Goal: Information Seeking & Learning: Learn about a topic

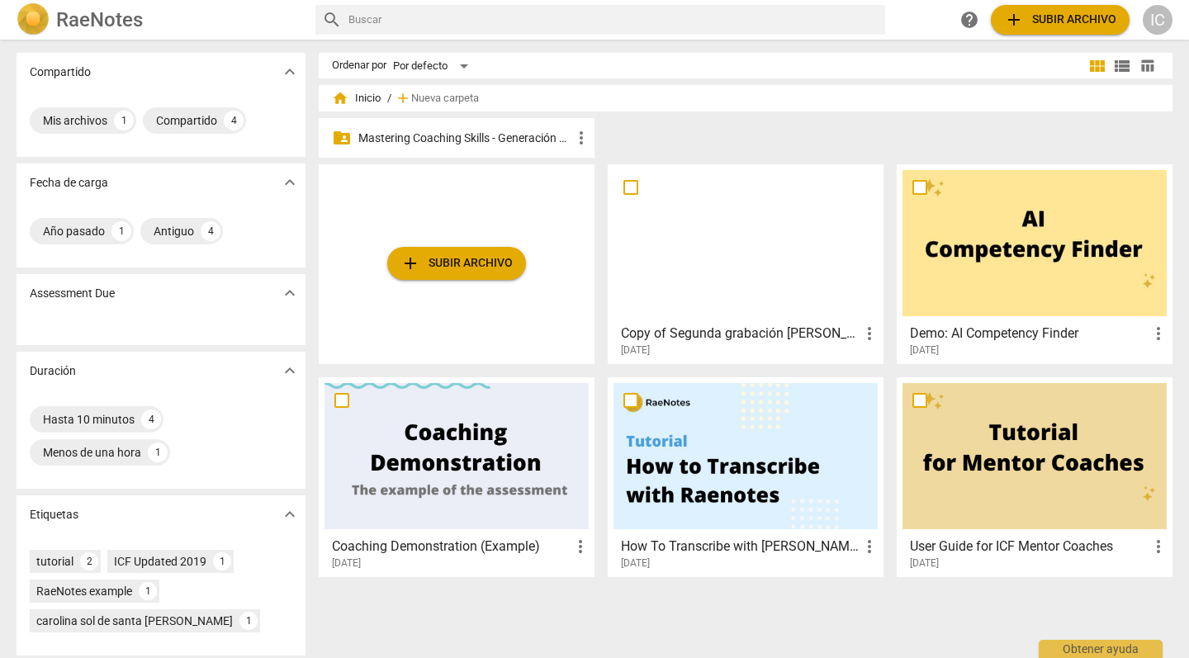
click at [505, 135] on p "Mastering Coaching Skills - Generación 31" at bounding box center [464, 138] width 213 height 17
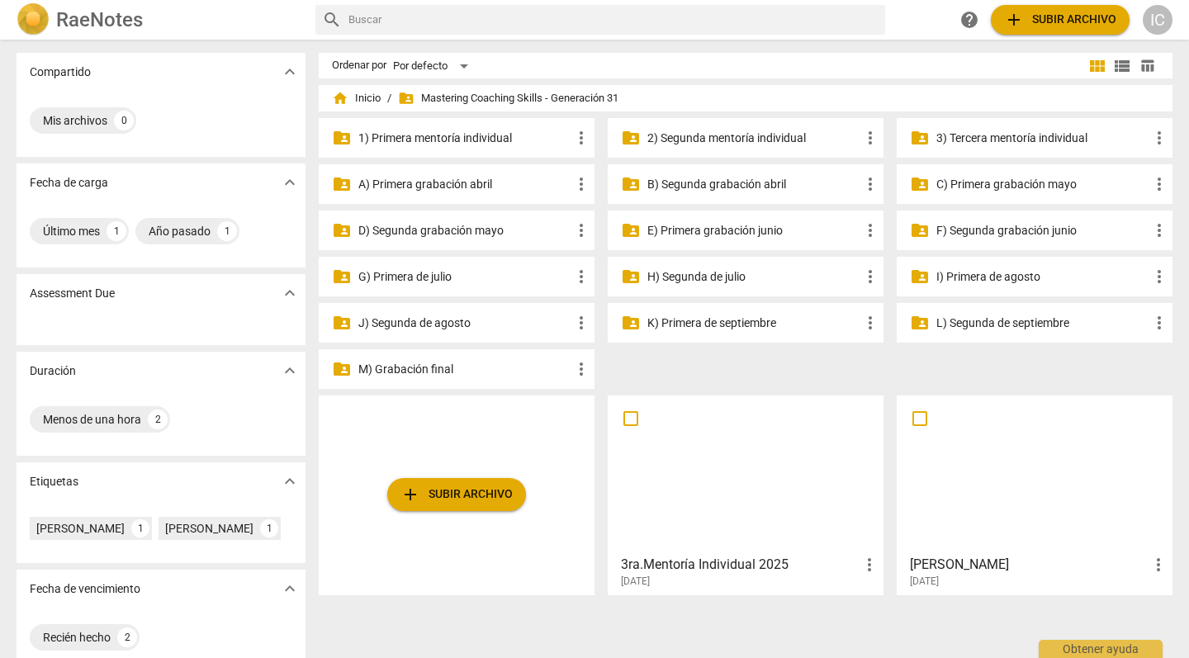
click at [677, 325] on p "K) Primera de septiembre" at bounding box center [754, 323] width 213 height 17
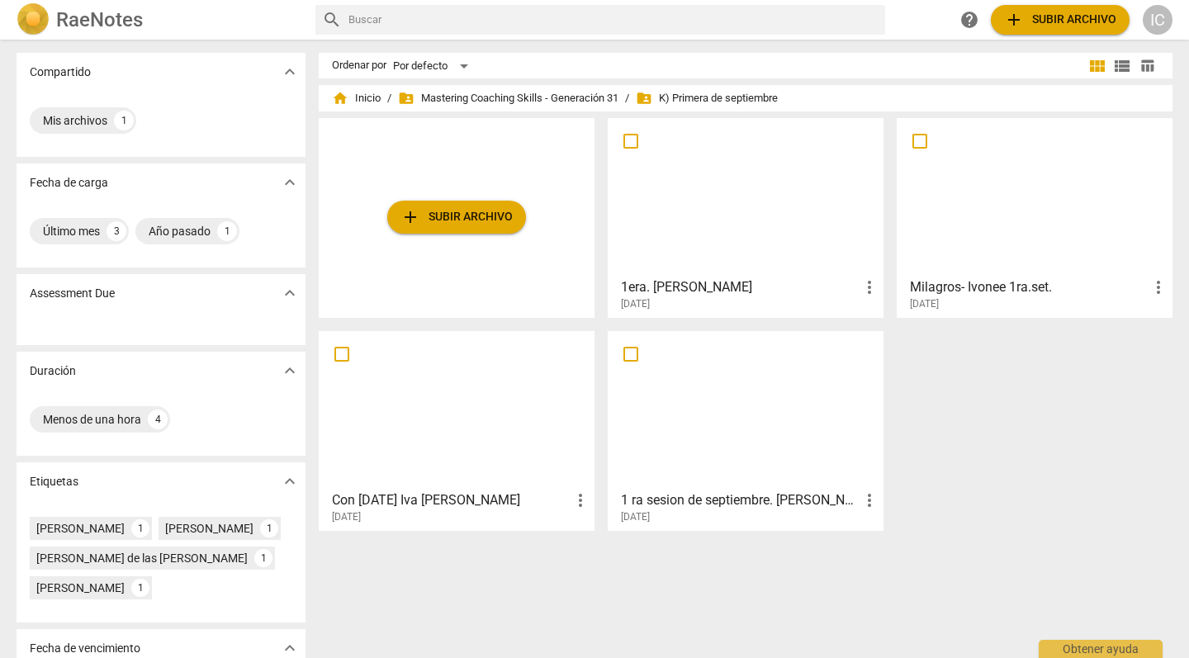
scroll to position [1, 0]
click at [501, 445] on div at bounding box center [457, 409] width 264 height 146
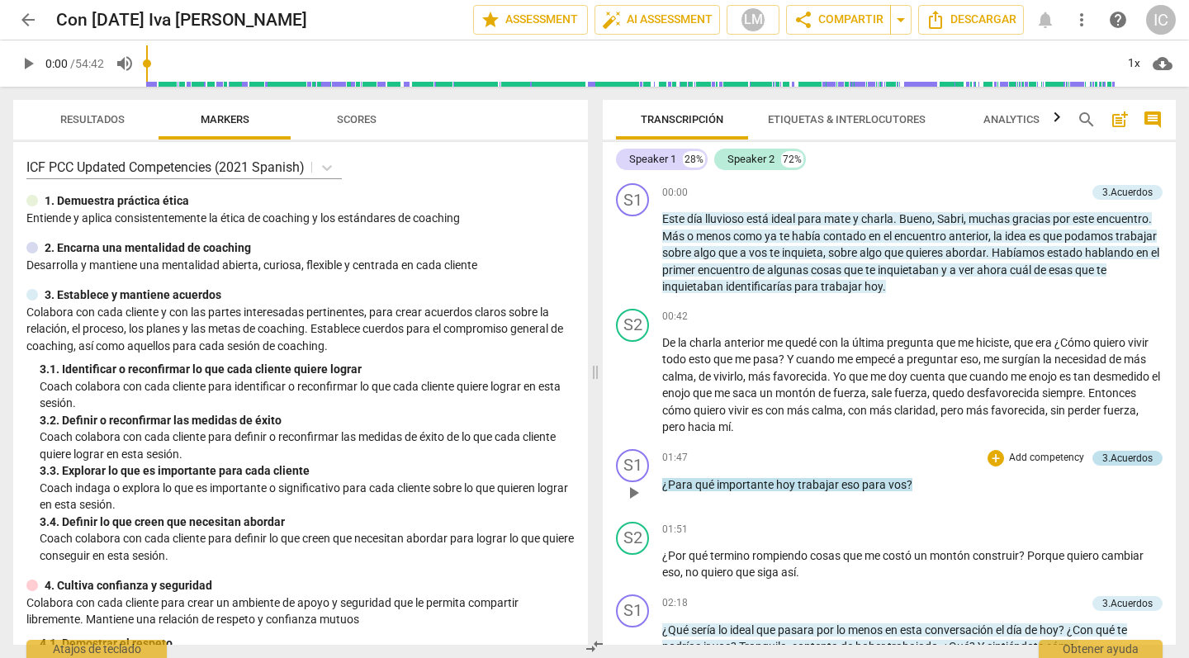
click at [1126, 451] on div "3.Acuerdos" at bounding box center [1128, 458] width 50 height 15
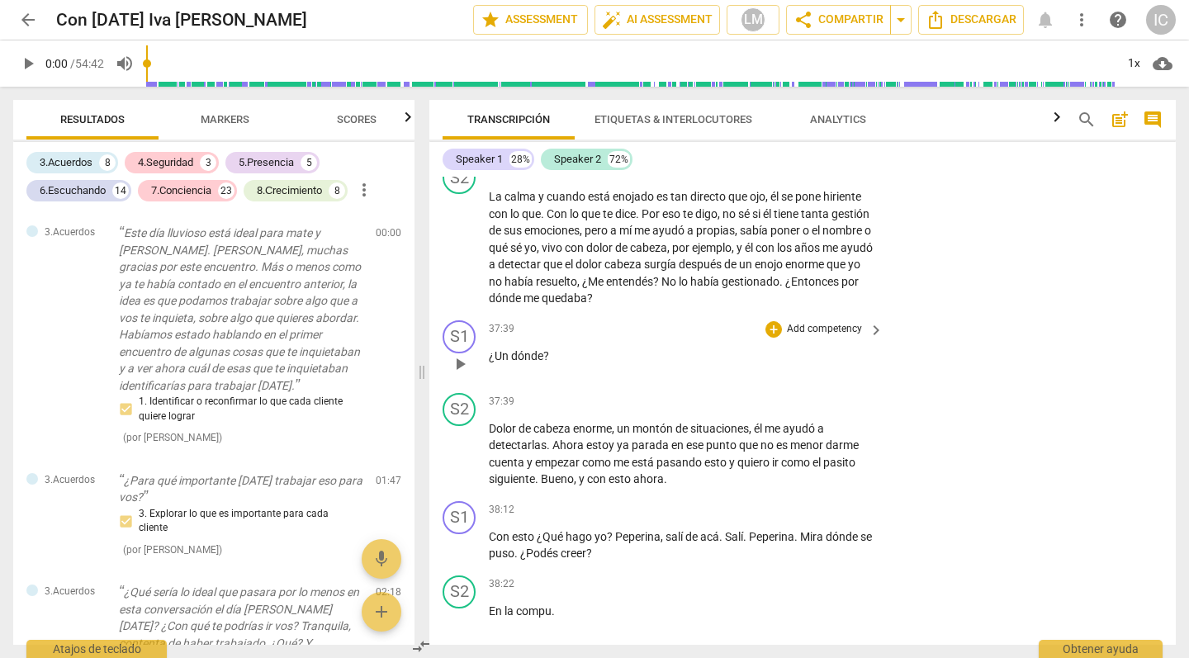
scroll to position [7787, 0]
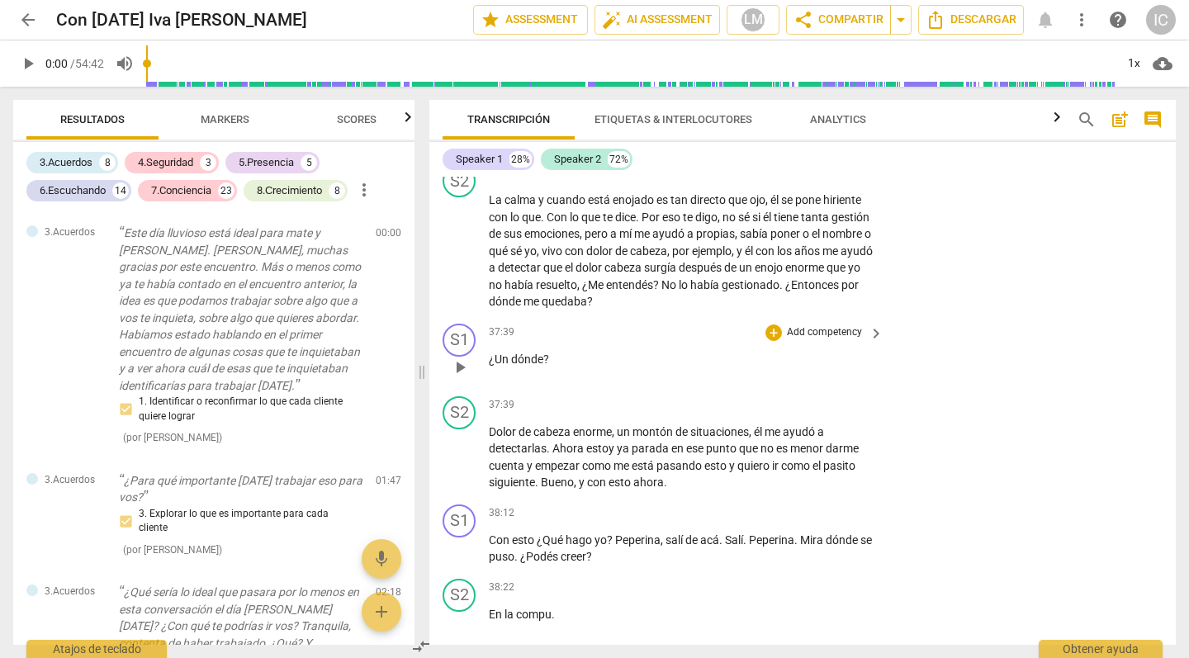
click at [501, 353] on span "¿Un" at bounding box center [500, 359] width 22 height 13
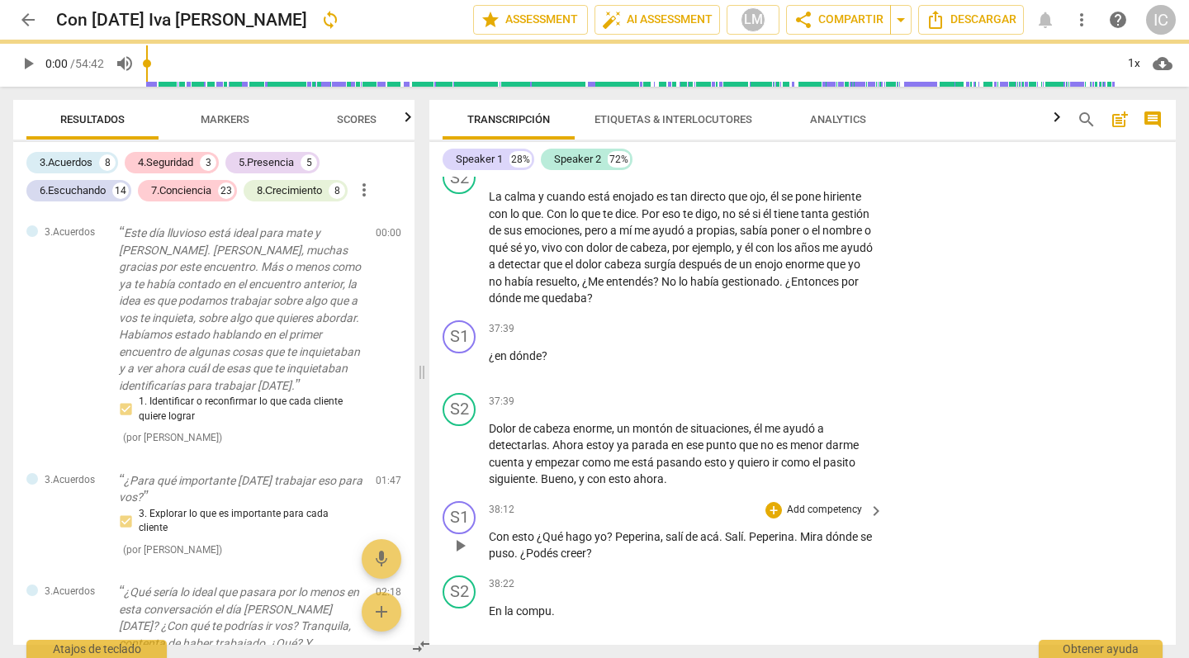
click at [773, 529] on p "Con esto ¿Qué hago yo ? Peperina , salí de acá . [GEOGRAPHIC_DATA] . Peperina .…" at bounding box center [682, 546] width 387 height 34
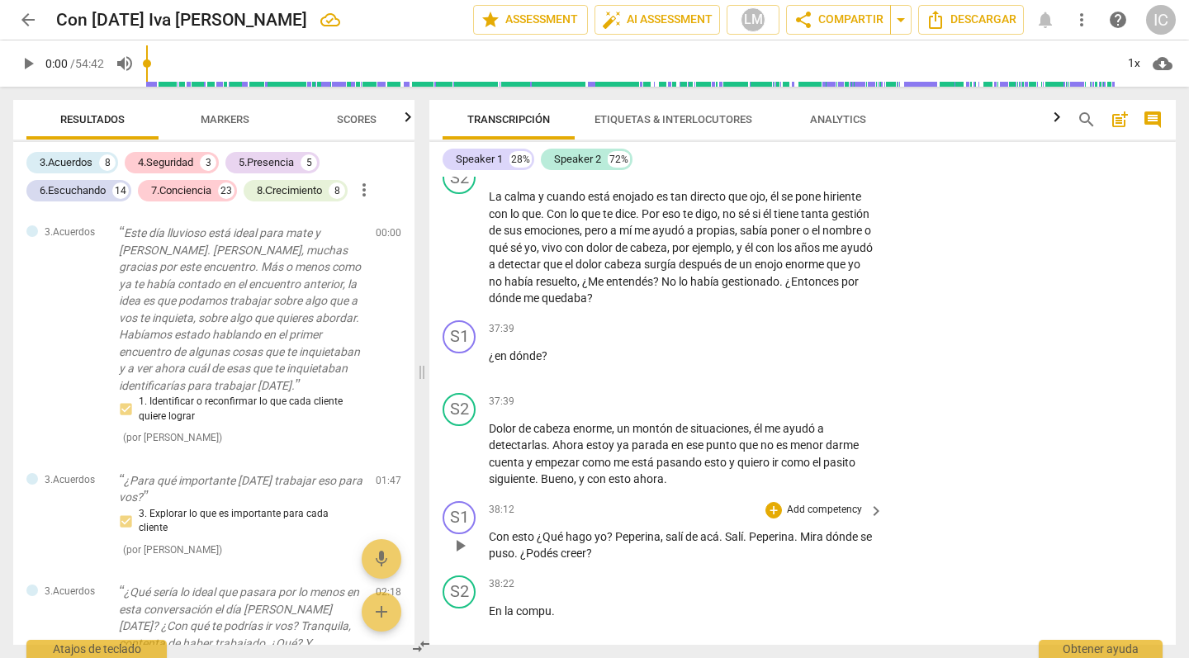
scroll to position [7796, 0]
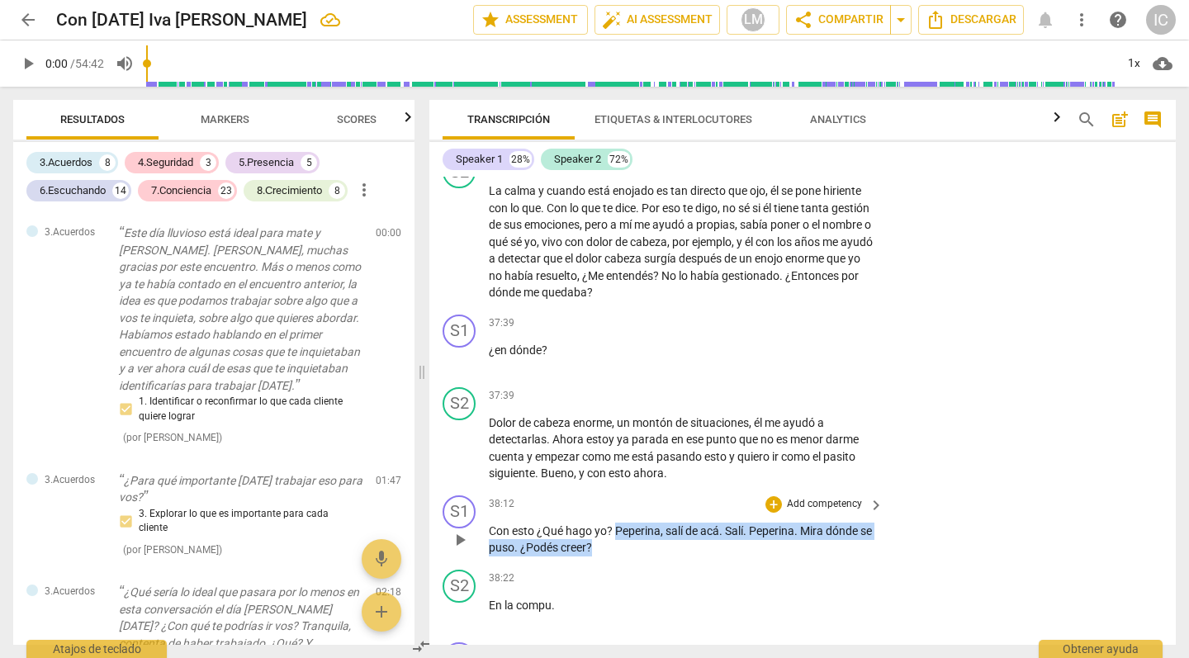
drag, startPoint x: 616, startPoint y: 438, endPoint x: 641, endPoint y: 460, distance: 33.3
click at [641, 523] on p "Con esto ¿Qué hago yo ? Peperina , salí de acá . [GEOGRAPHIC_DATA] . Peperina .…" at bounding box center [682, 540] width 387 height 34
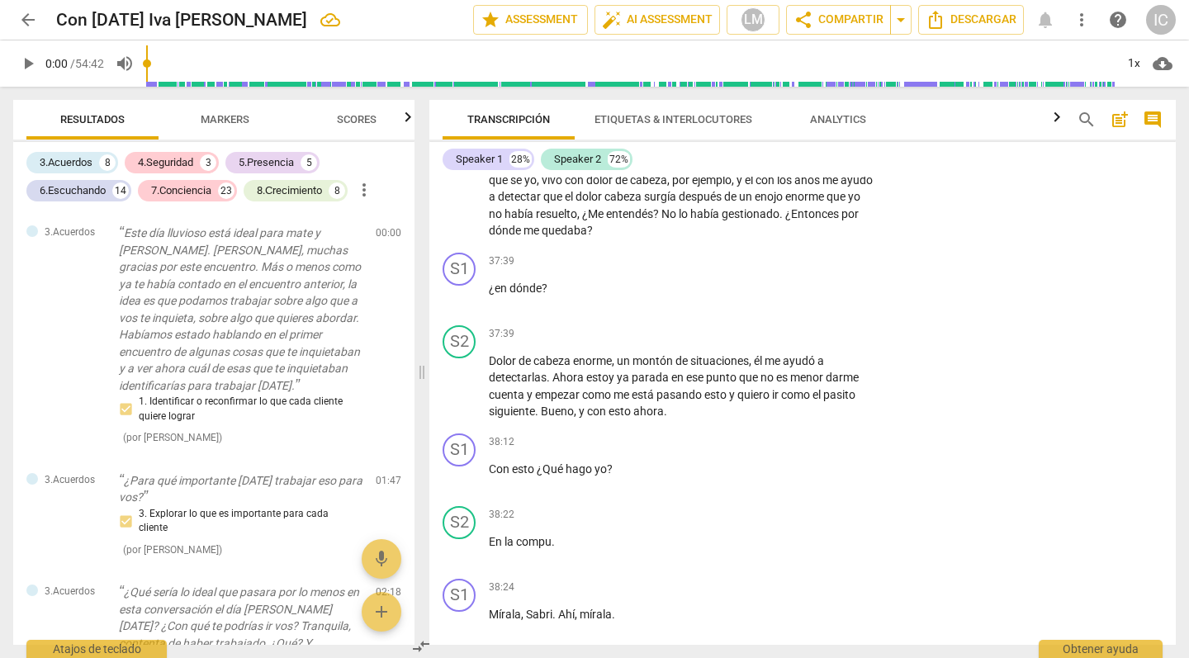
scroll to position [0, 0]
click at [665, 606] on p "Mírala , Sabri . Ahí , mírala ." at bounding box center [682, 614] width 387 height 17
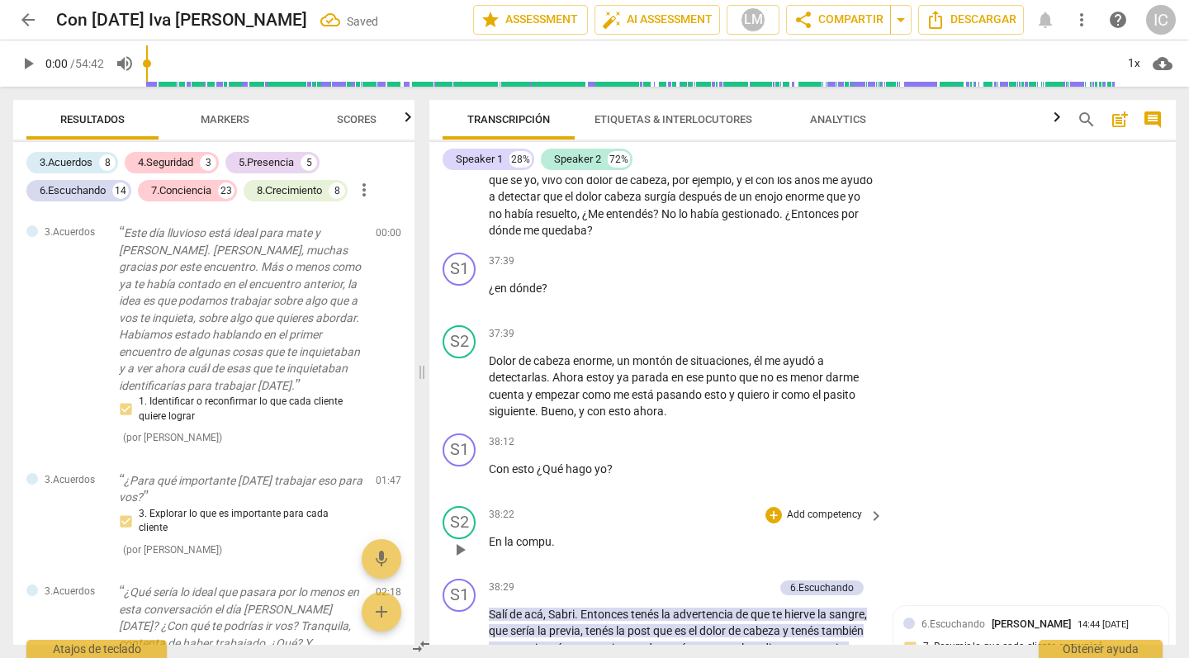
scroll to position [0, 0]
click at [634, 506] on div "38:22 + Add competency keyboard_arrow_right En la compu ." at bounding box center [687, 535] width 396 height 59
click at [590, 506] on div "38:22 + Add competency keyboard_arrow_right En la compu ." at bounding box center [687, 535] width 396 height 59
click at [589, 534] on p "En la compu ." at bounding box center [682, 542] width 387 height 17
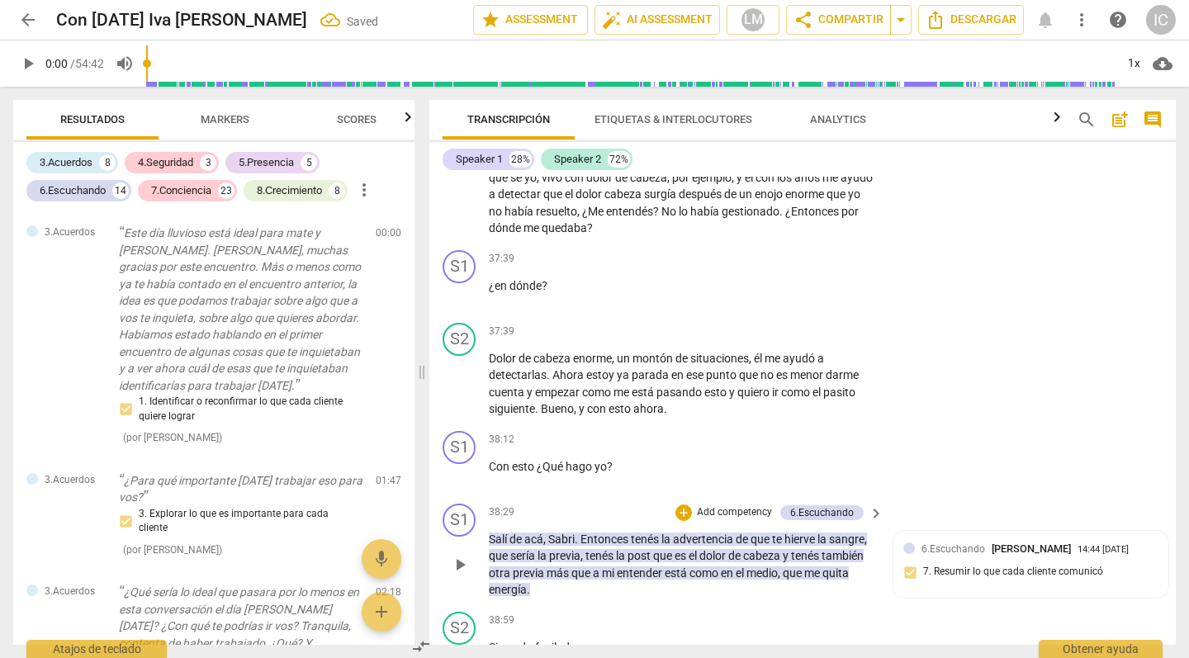
scroll to position [7864, 0]
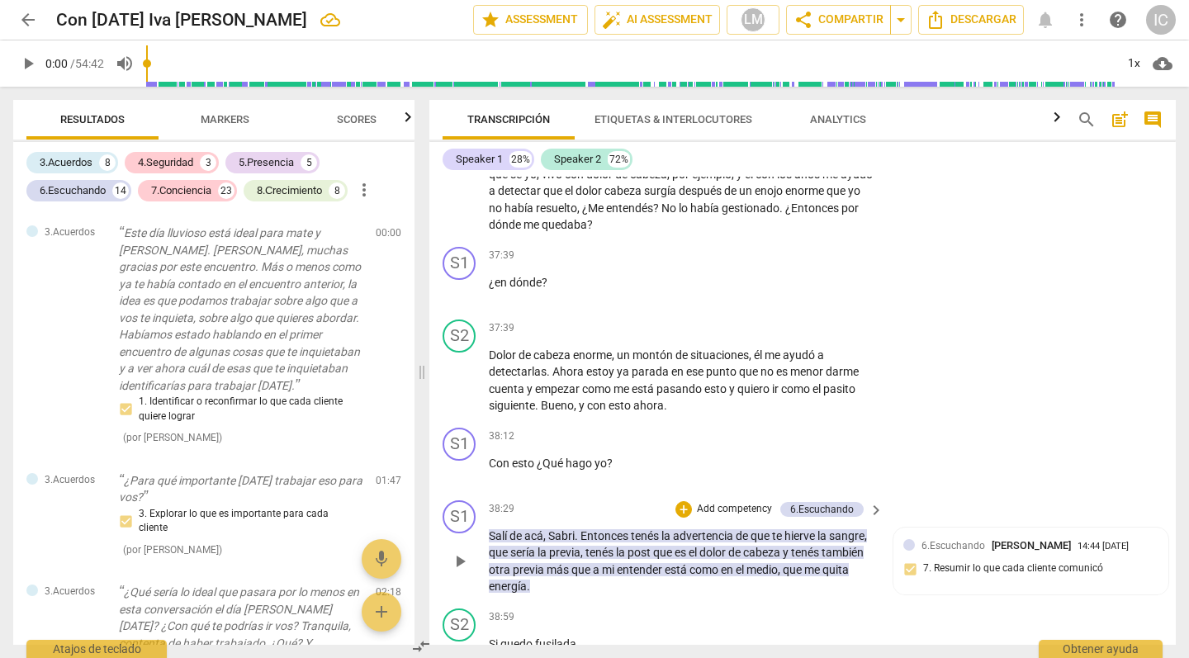
click at [582, 529] on span "Entonces" at bounding box center [606, 535] width 50 height 13
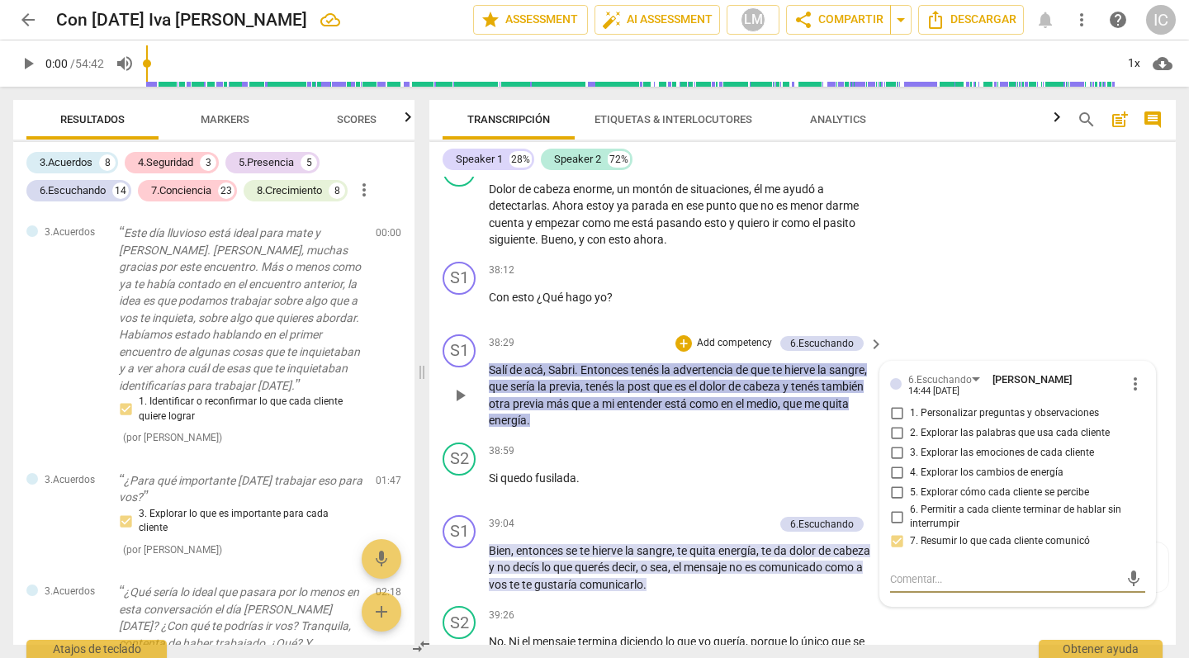
scroll to position [8029, 0]
click at [554, 364] on span "Sabri" at bounding box center [561, 370] width 26 height 13
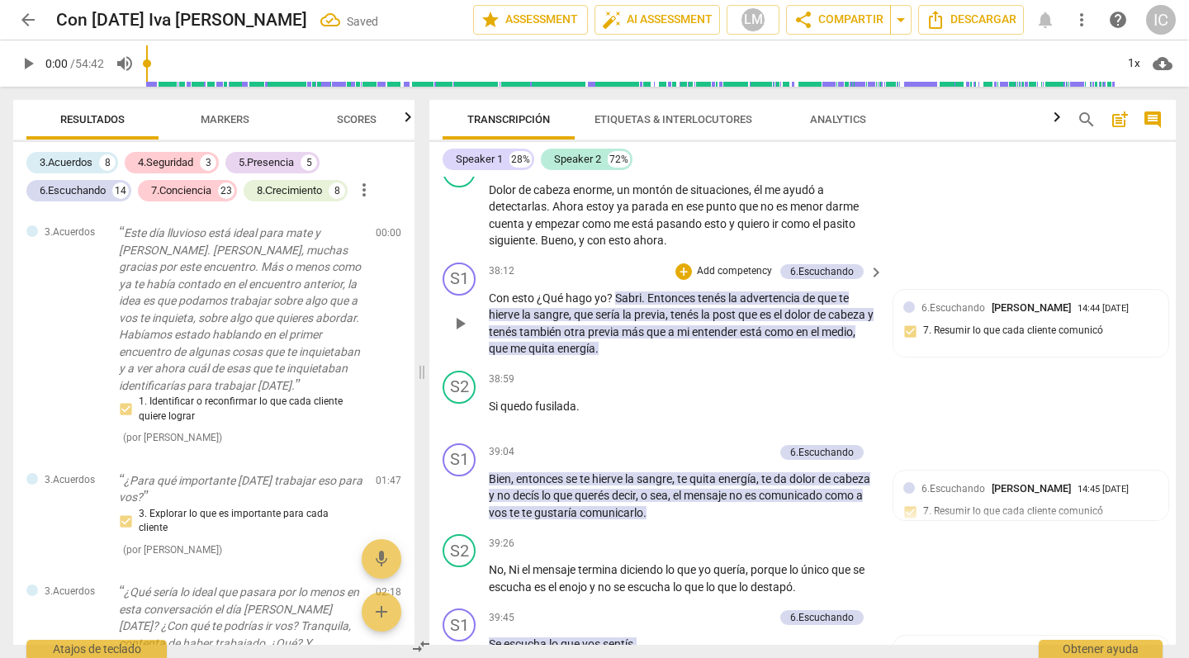
click at [620, 292] on span "Sabri" at bounding box center [628, 298] width 26 height 13
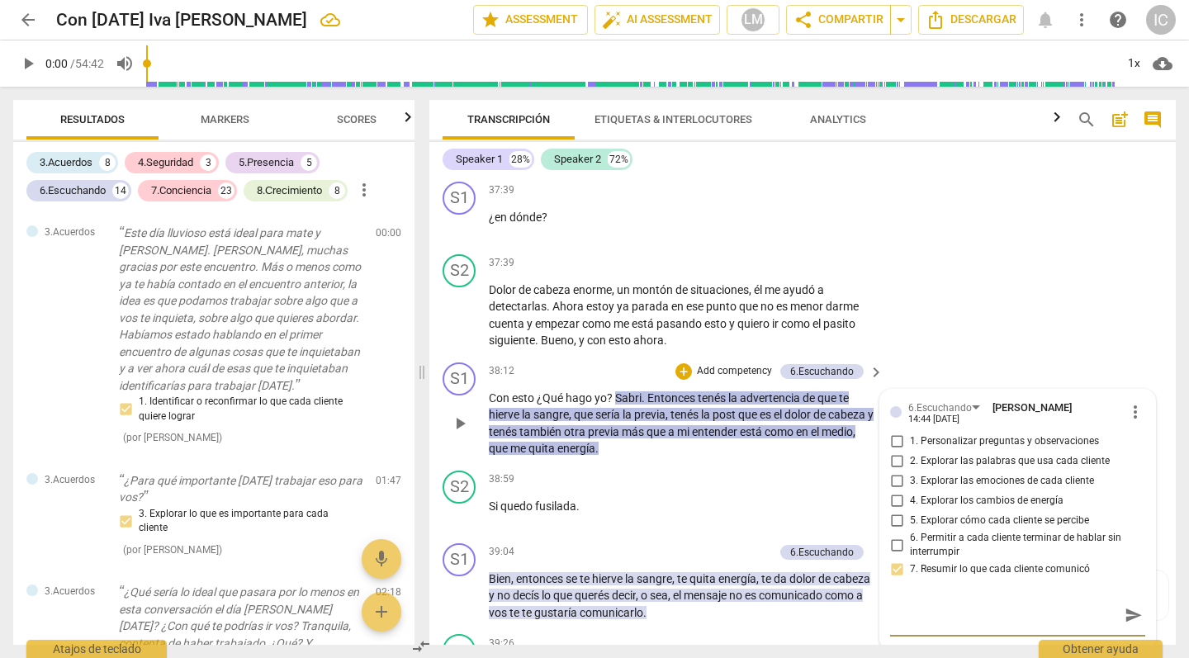
scroll to position [0, 0]
click at [611, 392] on span "?" at bounding box center [611, 398] width 8 height 13
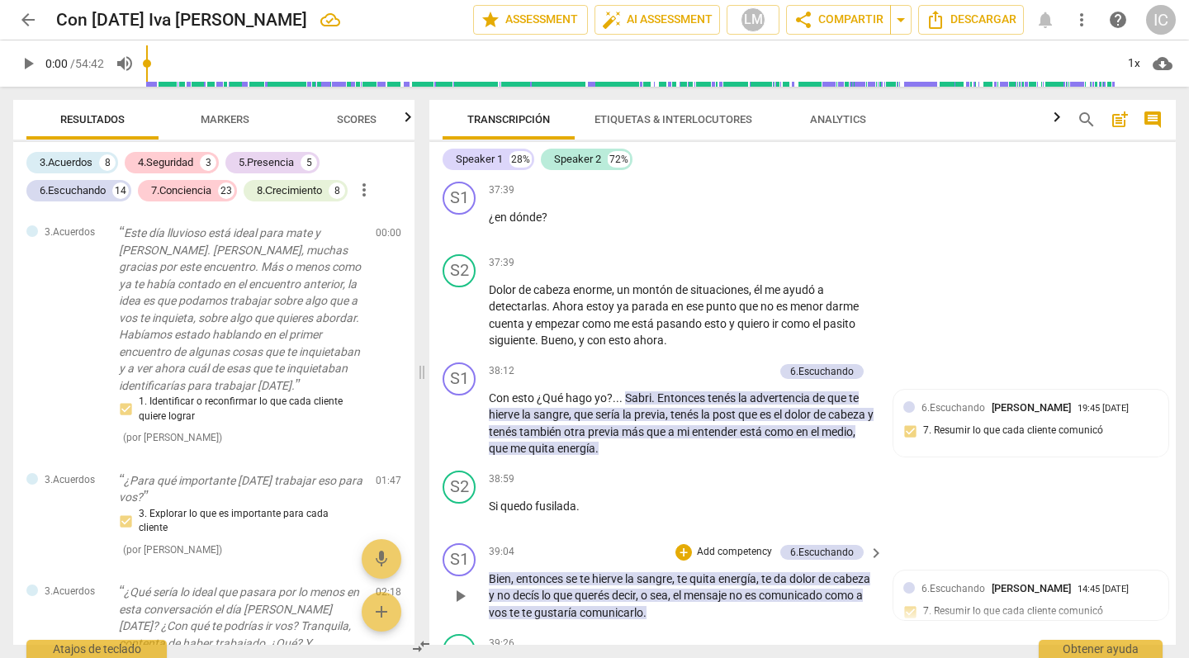
click at [534, 606] on span "te" at bounding box center [528, 612] width 12 height 13
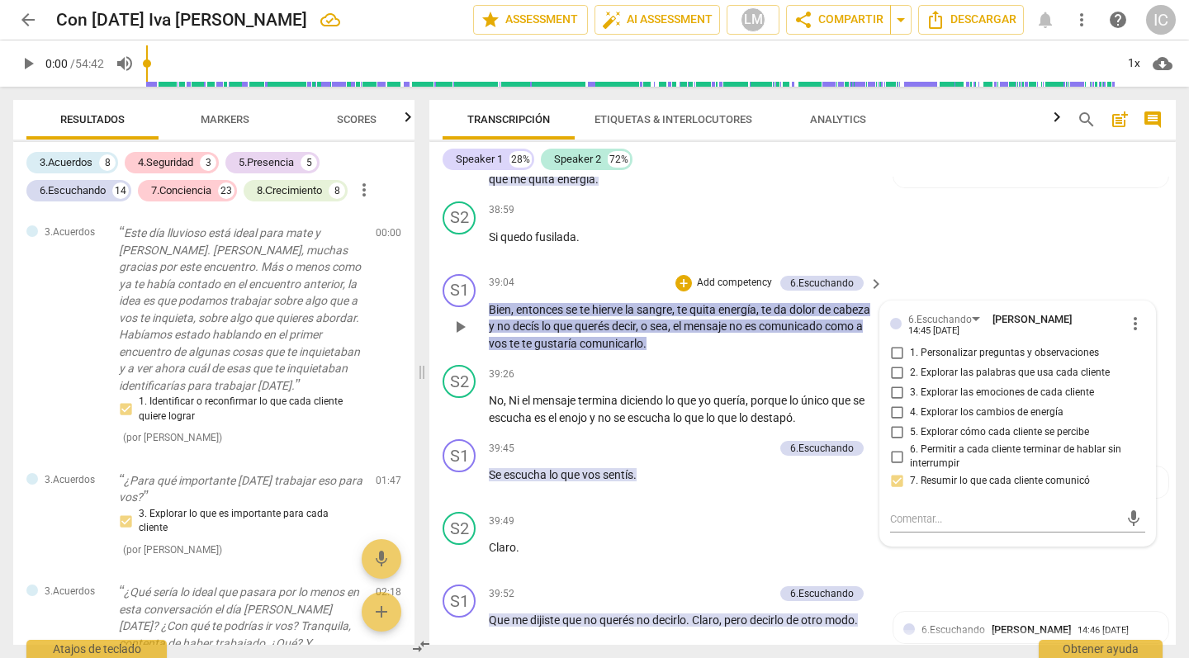
click at [671, 301] on p "Bien , entonces se te hierve la sangre , te quita energía , te da dolor de cabe…" at bounding box center [682, 326] width 387 height 51
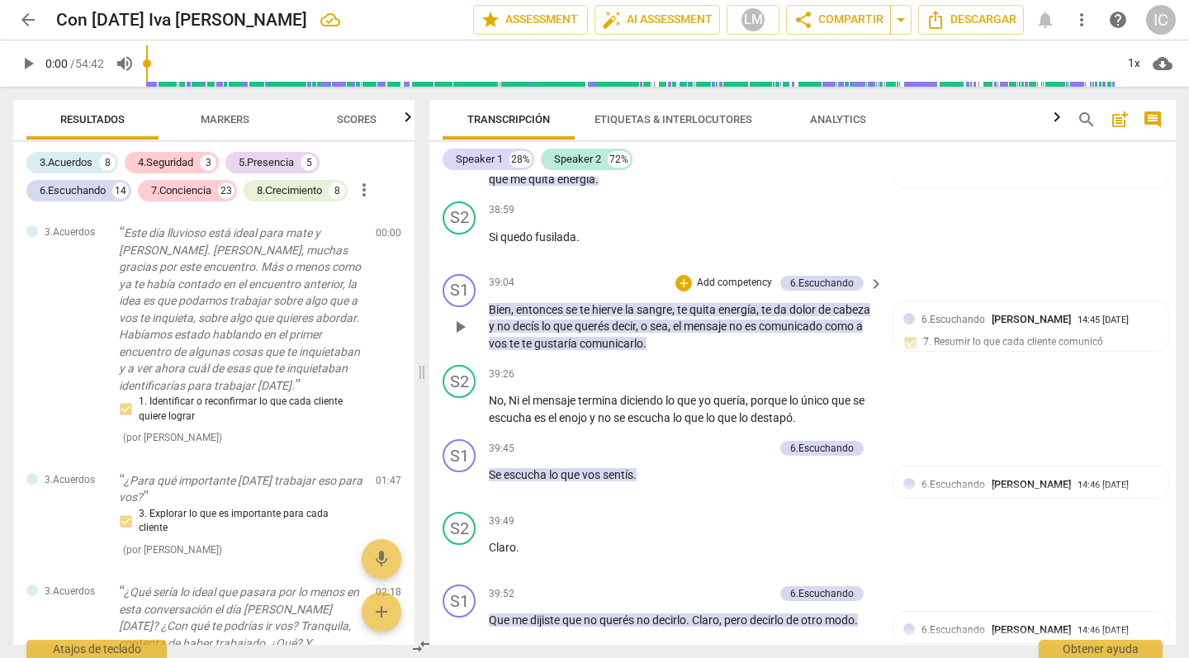
click at [522, 337] on span "te" at bounding box center [516, 343] width 12 height 13
click at [534, 337] on span "te" at bounding box center [528, 343] width 12 height 13
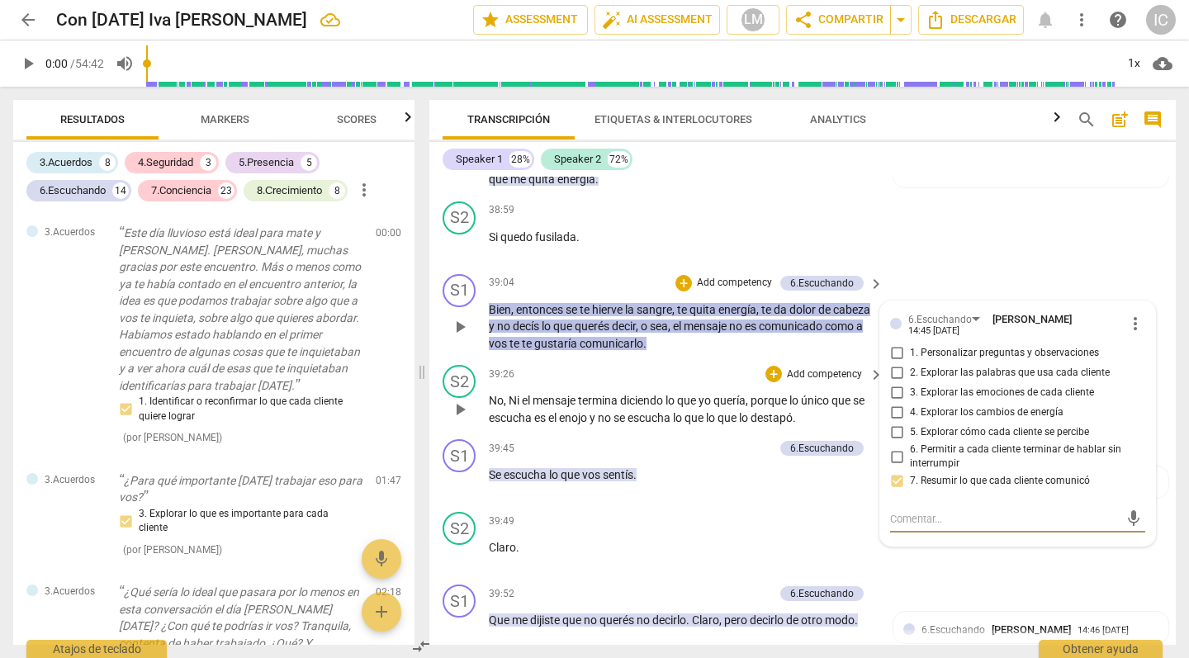
scroll to position [0, 0]
click at [719, 439] on div "39:45 + Add competency 6.Escuchando keyboard_arrow_right Se escucha lo que vos …" at bounding box center [687, 468] width 396 height 59
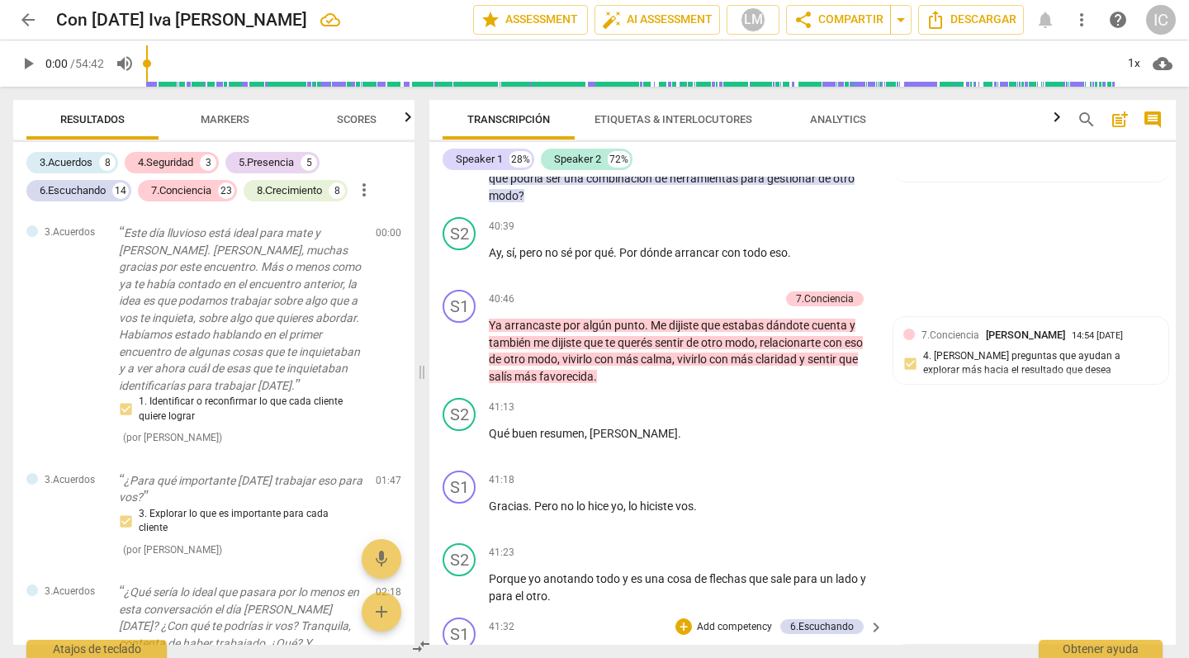
scroll to position [0, 1]
click at [570, 647] on span "solamente" at bounding box center [567, 653] width 54 height 13
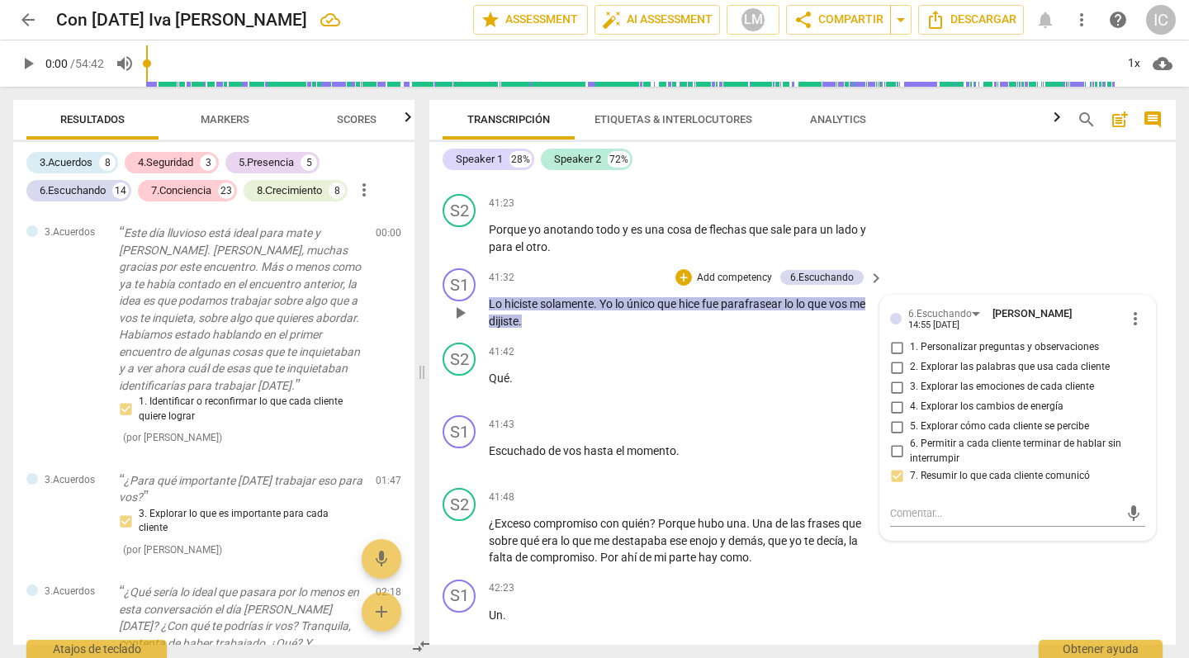
click at [594, 297] on span "solamente" at bounding box center [567, 303] width 54 height 13
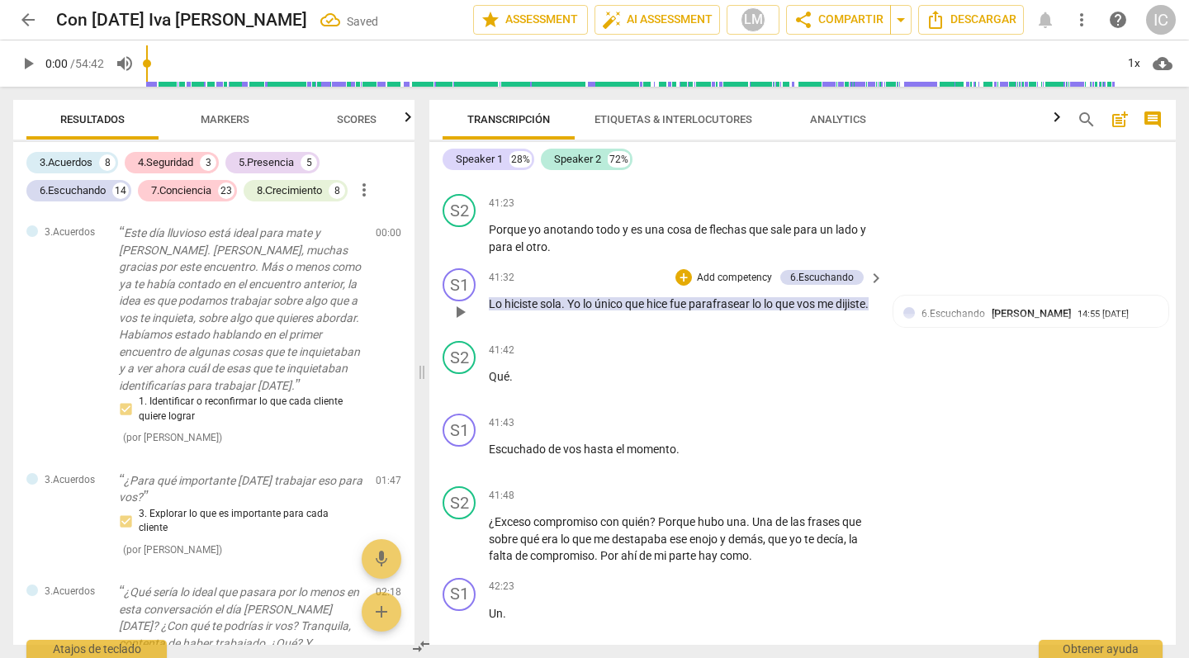
click at [764, 297] on span "lo" at bounding box center [758, 303] width 12 height 13
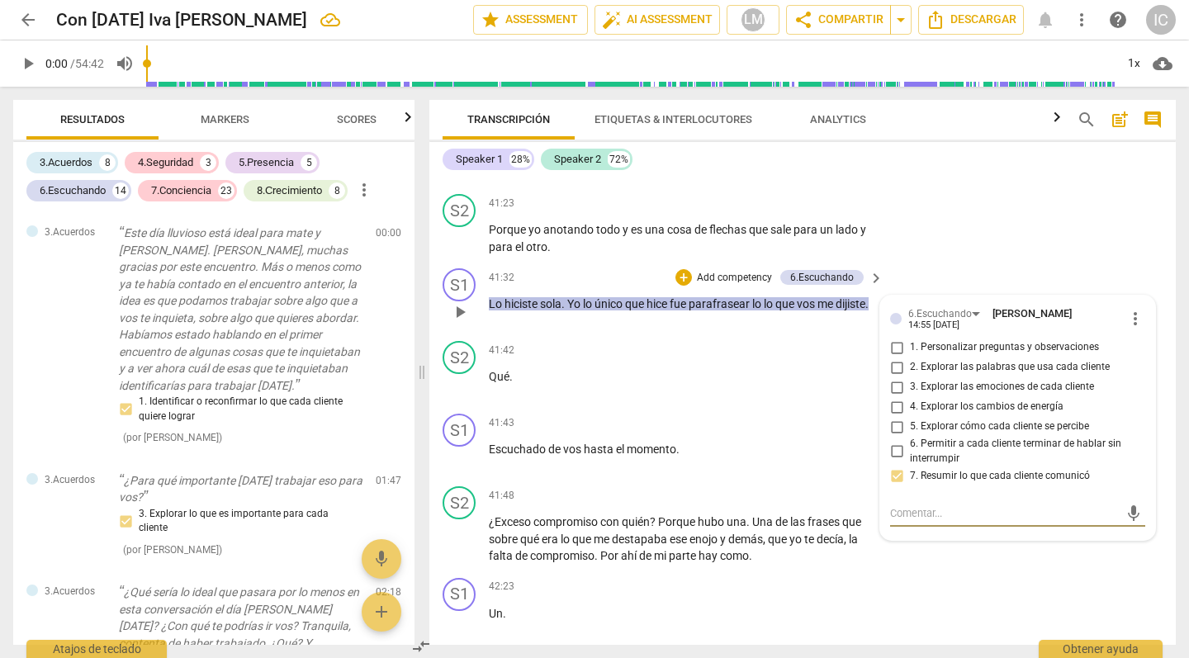
click at [772, 297] on span "lo" at bounding box center [770, 303] width 12 height 13
click at [773, 297] on span "lo" at bounding box center [770, 303] width 12 height 13
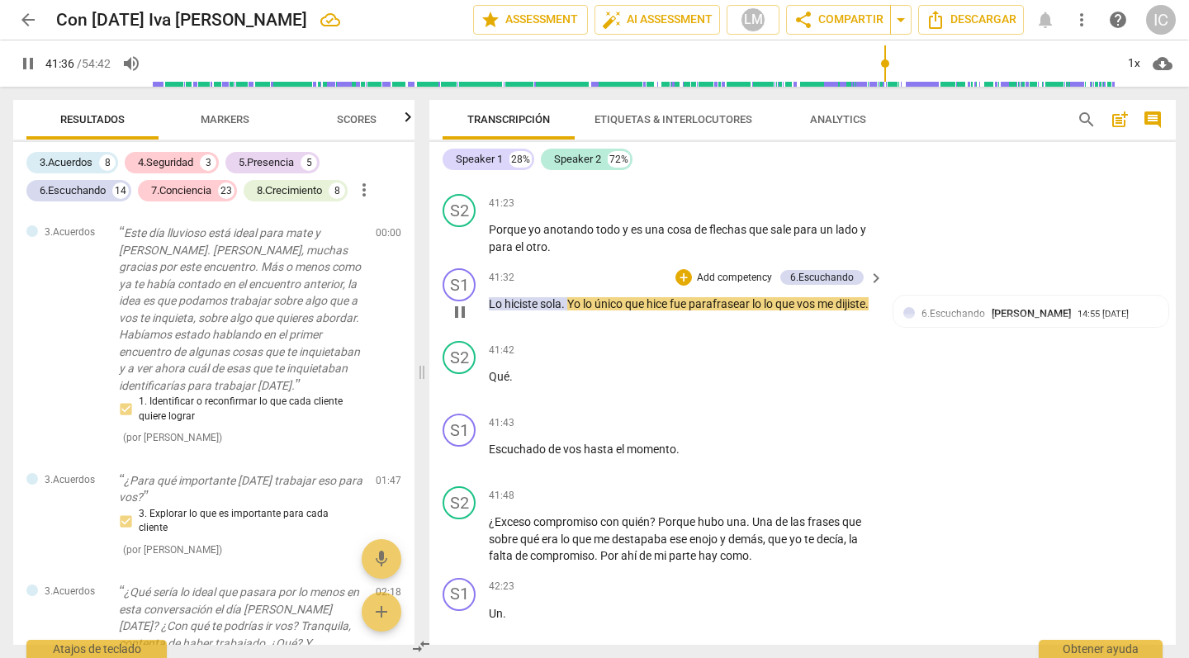
click at [467, 302] on span "pause" at bounding box center [460, 312] width 20 height 20
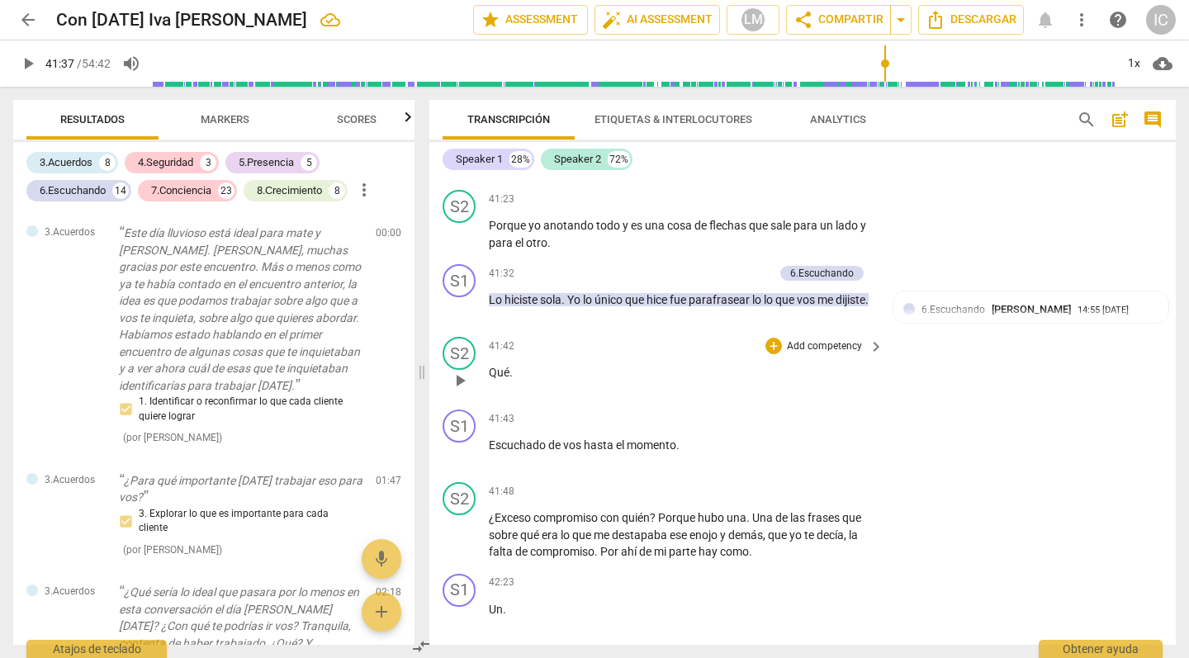
scroll to position [9205, 0]
click at [590, 440] on span "hasta" at bounding box center [600, 446] width 32 height 13
click at [461, 445] on span "pause" at bounding box center [460, 455] width 20 height 20
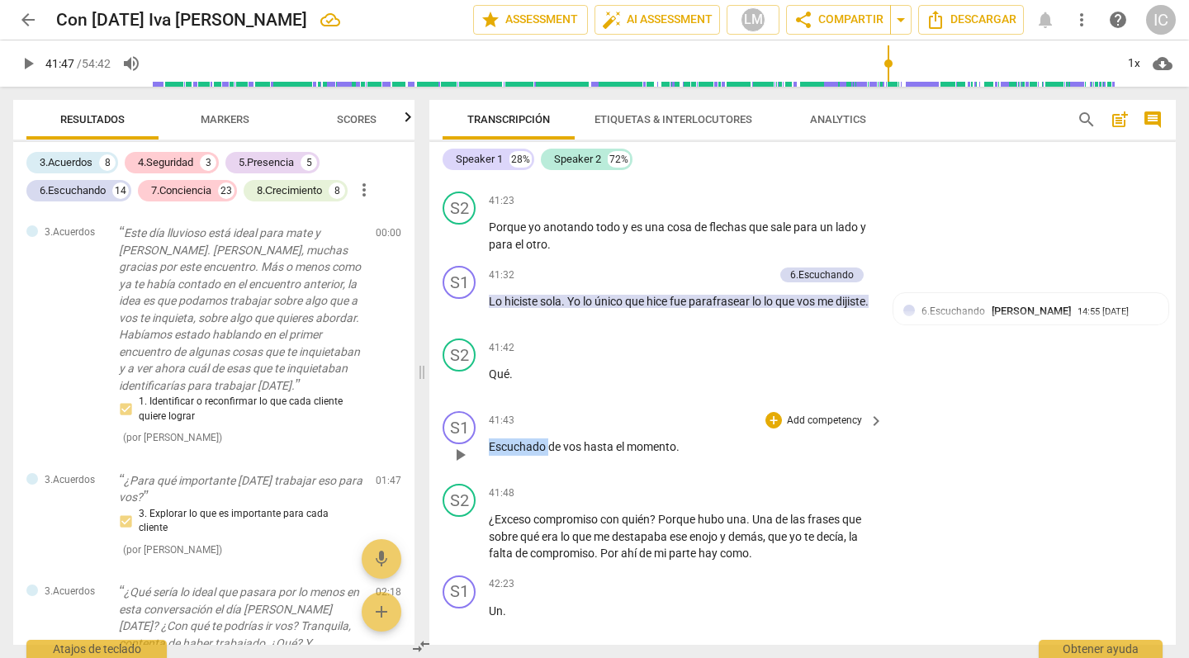
drag, startPoint x: 491, startPoint y: 347, endPoint x: 551, endPoint y: 345, distance: 59.5
click at [551, 439] on p "Escuchado de vos hasta el momento ." at bounding box center [682, 447] width 387 height 17
click at [70, 62] on span "41:47" at bounding box center [59, 63] width 29 height 13
click at [74, 63] on p "41:47 / 54:42" at bounding box center [77, 63] width 65 height 17
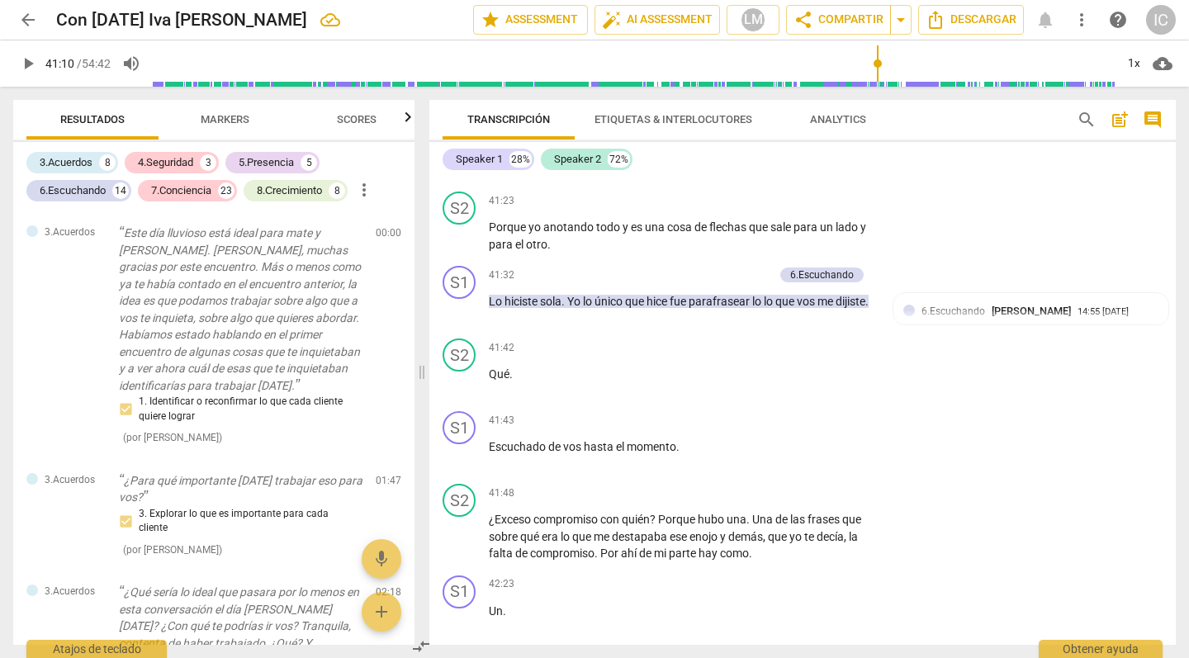
scroll to position [8914, 0]
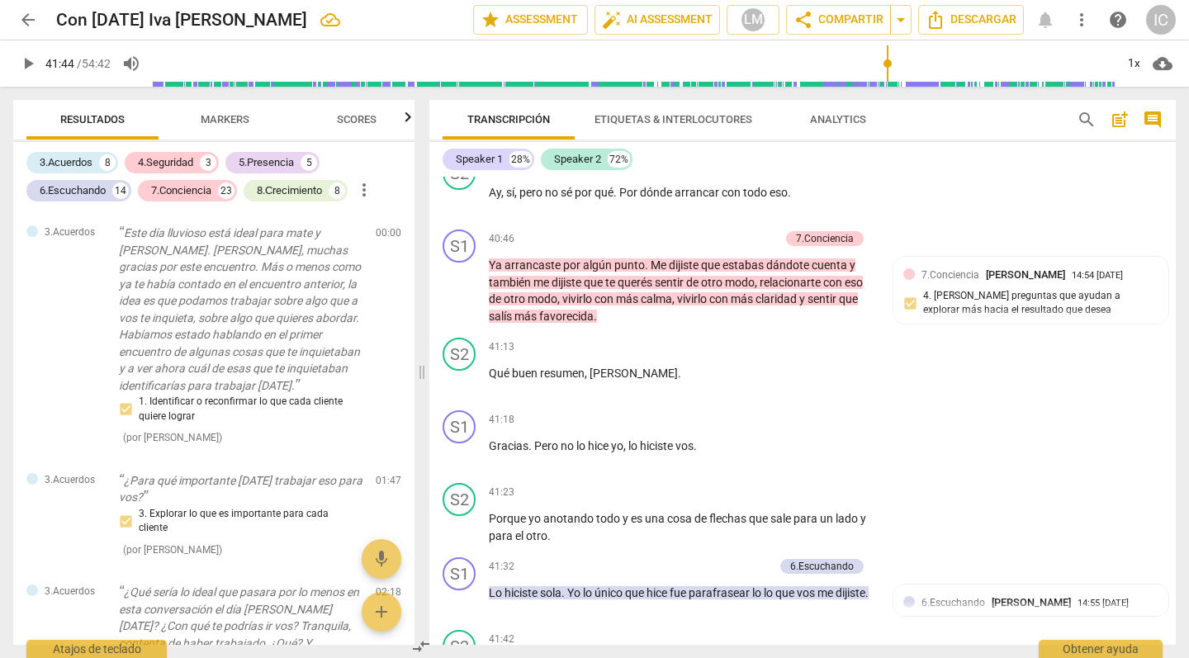
click at [887, 64] on input "range" at bounding box center [634, 63] width 962 height 53
drag, startPoint x: 890, startPoint y: 56, endPoint x: 881, endPoint y: 54, distance: 8.6
click at [885, 53] on input "range" at bounding box center [634, 63] width 962 height 53
click at [27, 60] on span "play_arrow" at bounding box center [28, 64] width 20 height 20
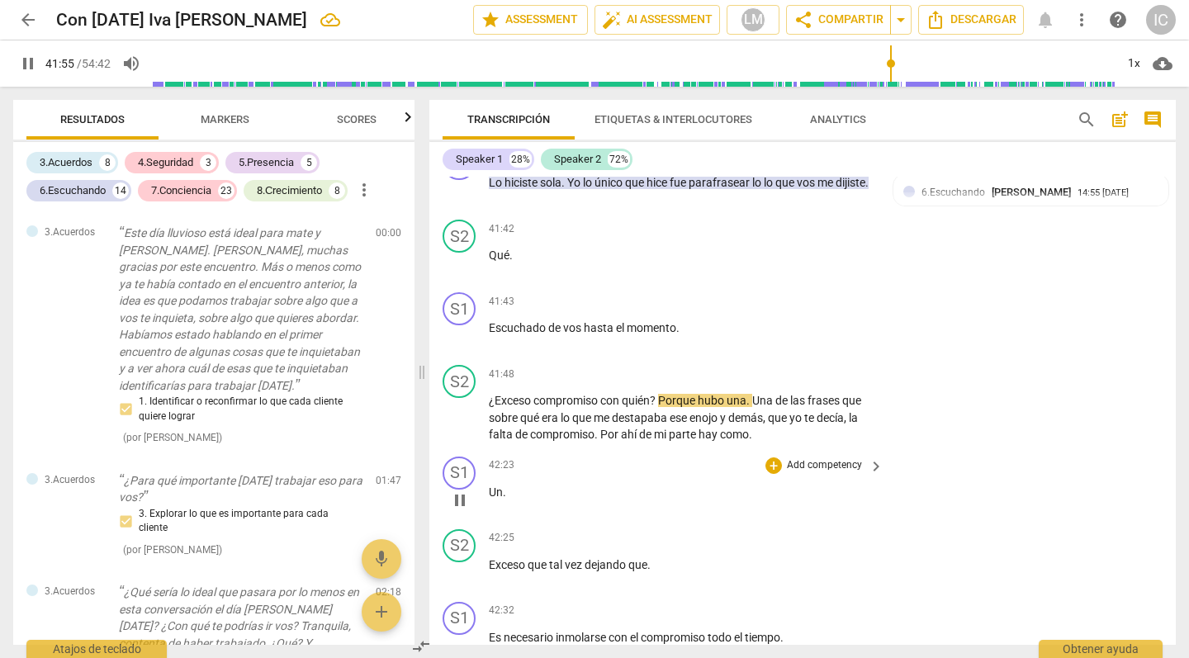
scroll to position [9296, 0]
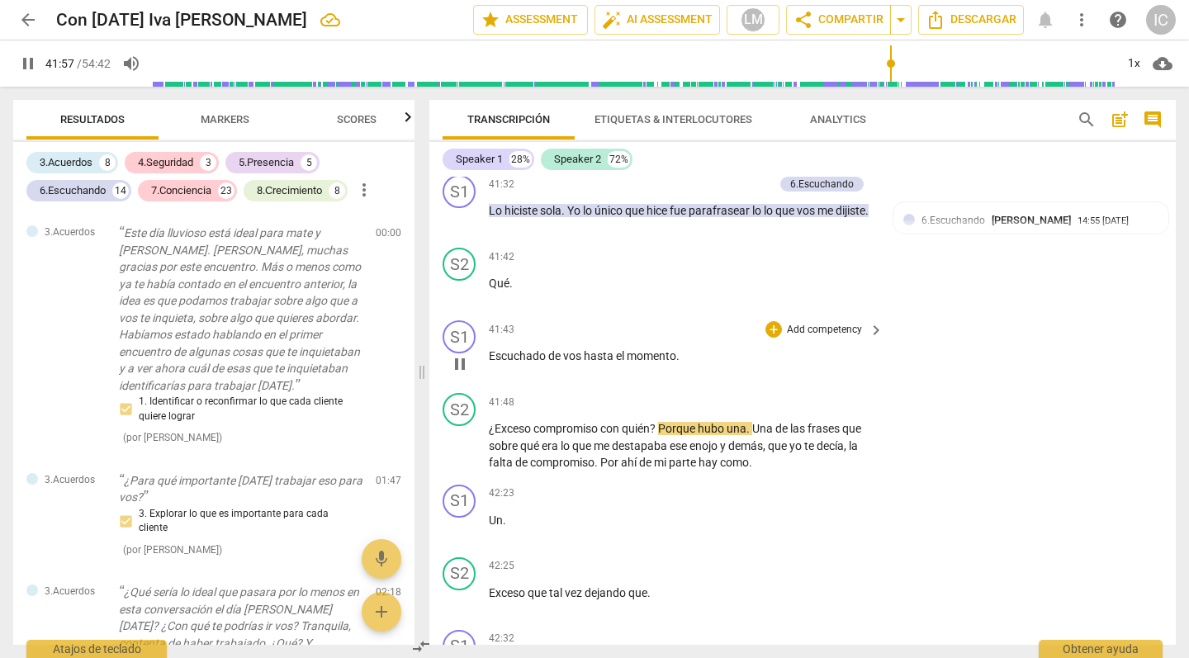
click at [560, 348] on p "Escuchado de vos hasta el momento ." at bounding box center [682, 356] width 387 height 17
click at [471, 354] on span "pause" at bounding box center [460, 364] width 26 height 20
type input "2519"
click at [520, 349] on span "Escuchado" at bounding box center [518, 355] width 59 height 13
drag, startPoint x: 545, startPoint y: 256, endPoint x: 450, endPoint y: 259, distance: 95.0
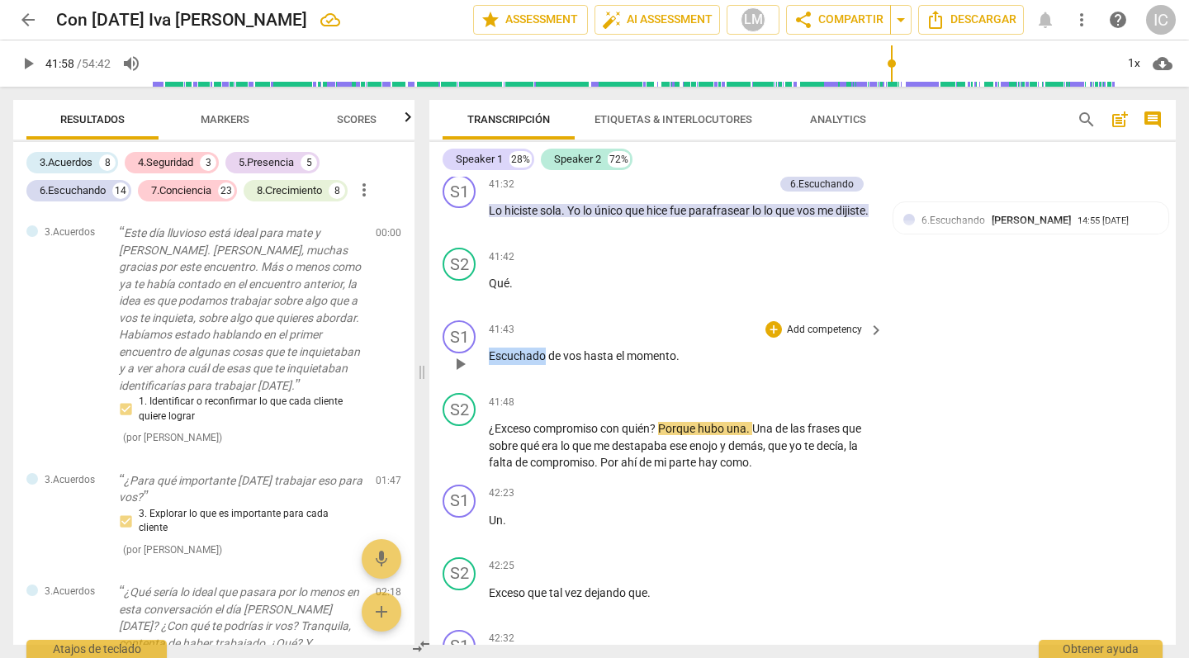
click at [450, 314] on div "S1 play_arrow pause 41:43 + Add competency keyboard_arrow_right Escuchado de vo…" at bounding box center [803, 350] width 747 height 73
click at [762, 348] on p "Qué estás escuchando de vos hasta el momento ." at bounding box center [682, 356] width 387 height 17
click at [680, 485] on div "42:23 + Add competency keyboard_arrow_right Un ." at bounding box center [687, 514] width 396 height 59
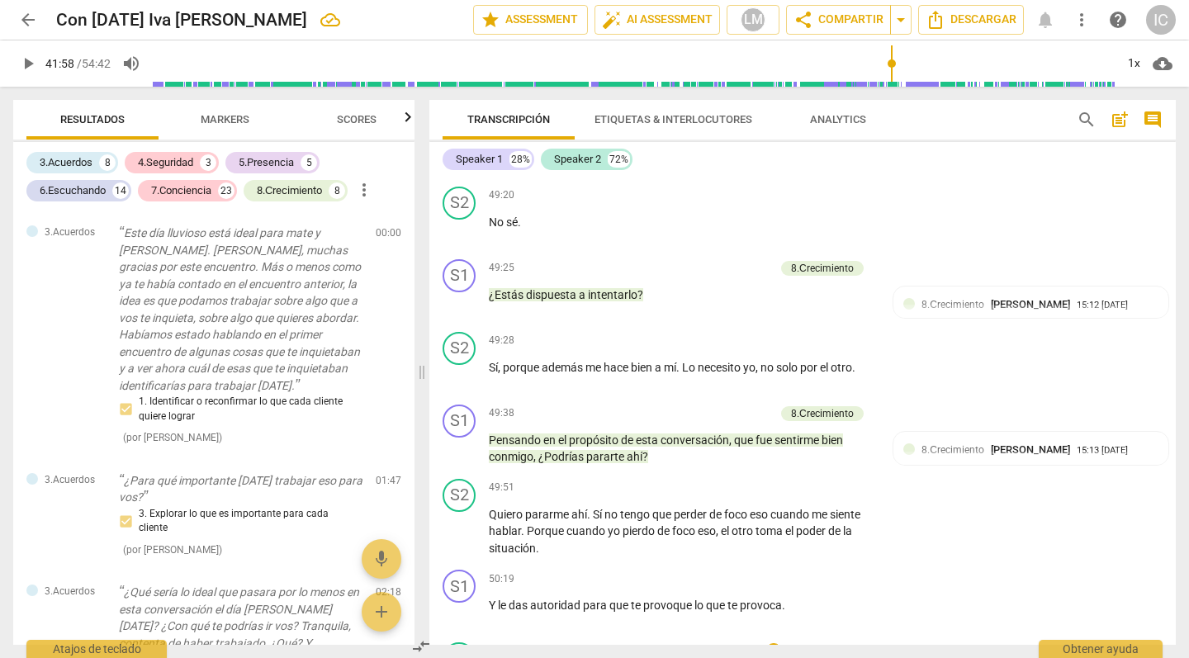
scroll to position [11655, 0]
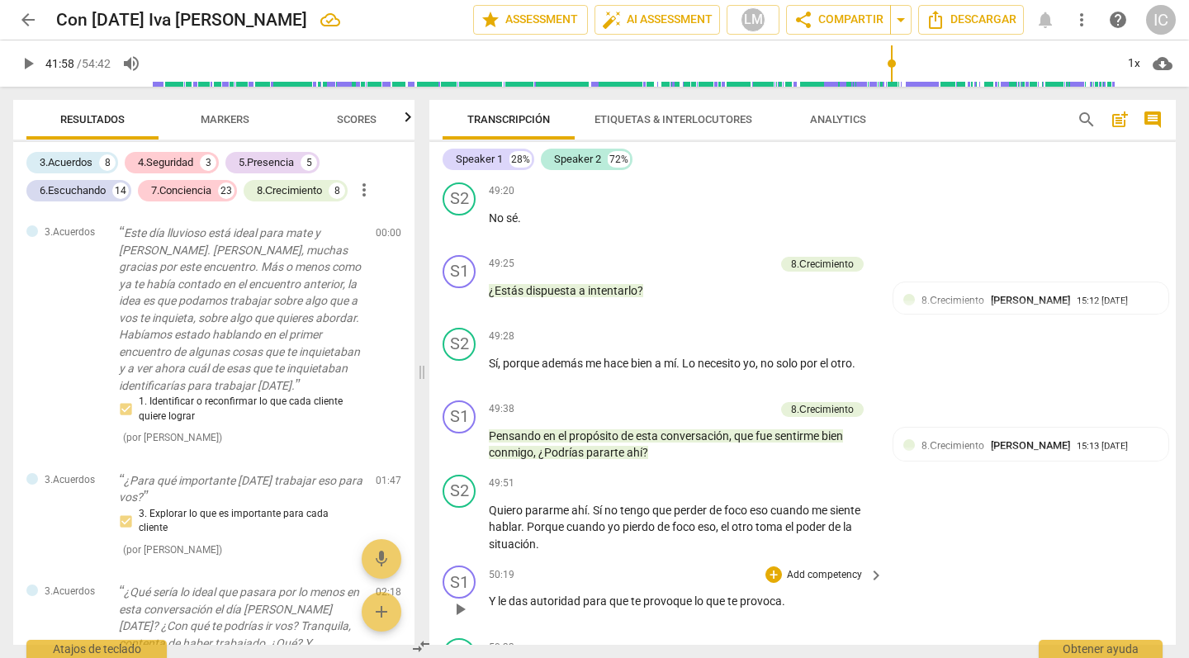
scroll to position [0, 0]
drag, startPoint x: 895, startPoint y: 62, endPoint x: 1038, endPoint y: 65, distance: 143.8
click at [1039, 65] on input "range" at bounding box center [634, 63] width 962 height 53
click at [32, 64] on span "play_arrow" at bounding box center [28, 64] width 20 height 20
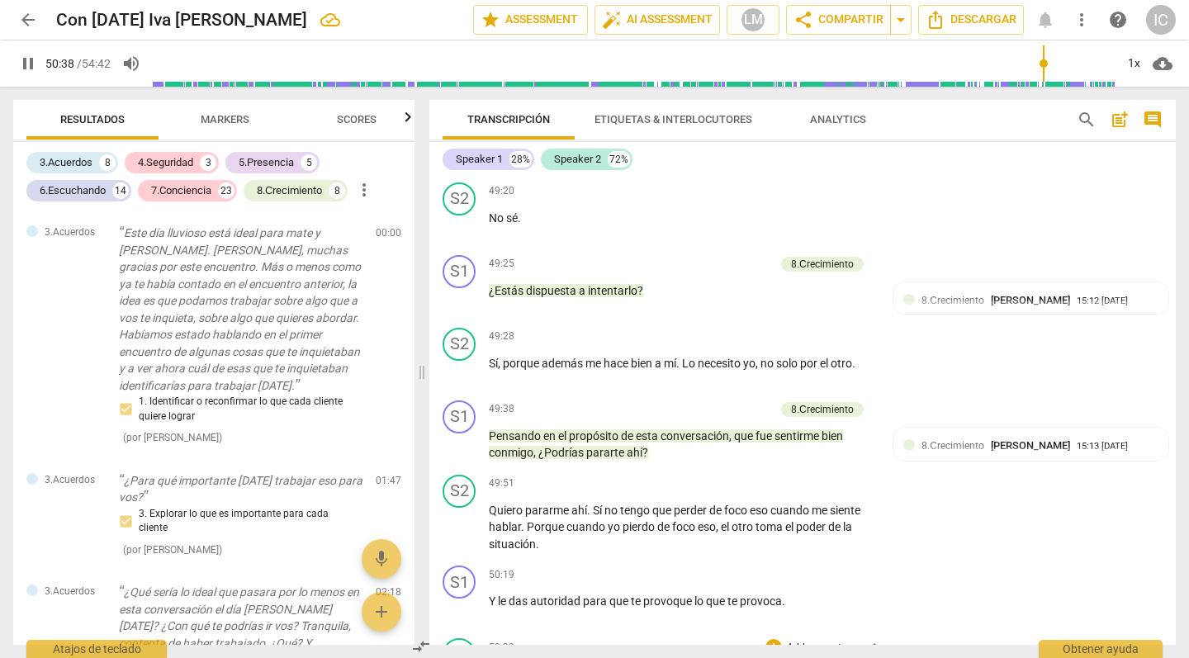
type input "3038"
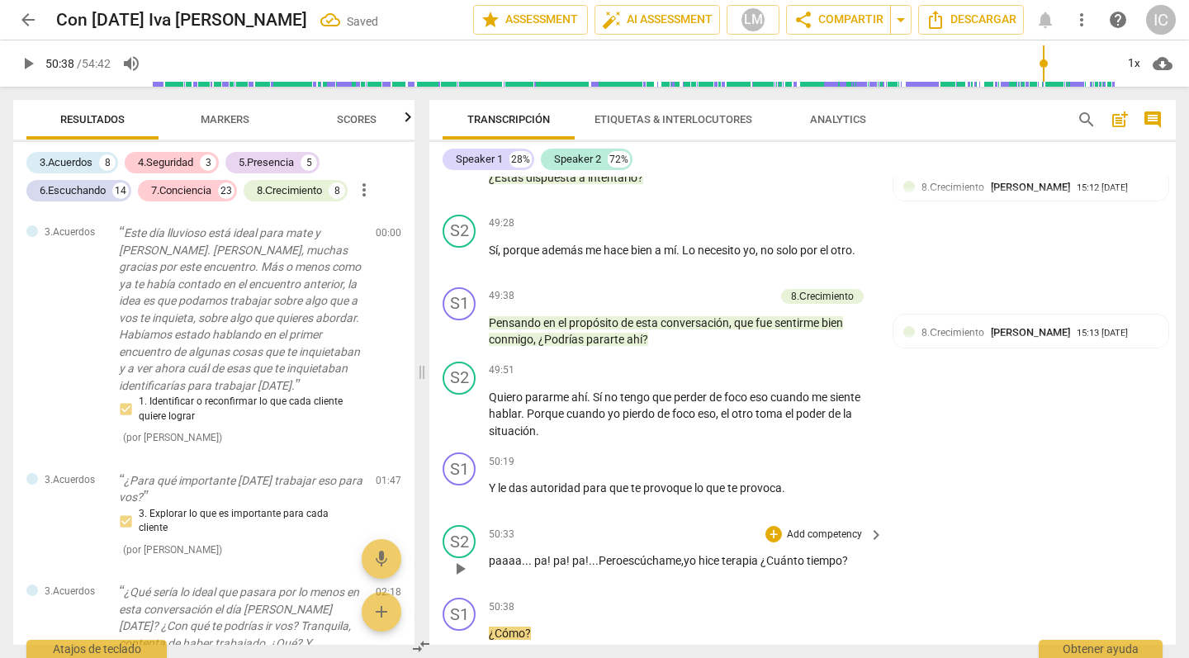
scroll to position [11767, 0]
drag, startPoint x: 34, startPoint y: 63, endPoint x: 77, endPoint y: 91, distance: 51.3
click at [34, 63] on span "play_arrow" at bounding box center [28, 64] width 20 height 20
click at [24, 59] on span "pause" at bounding box center [28, 64] width 20 height 20
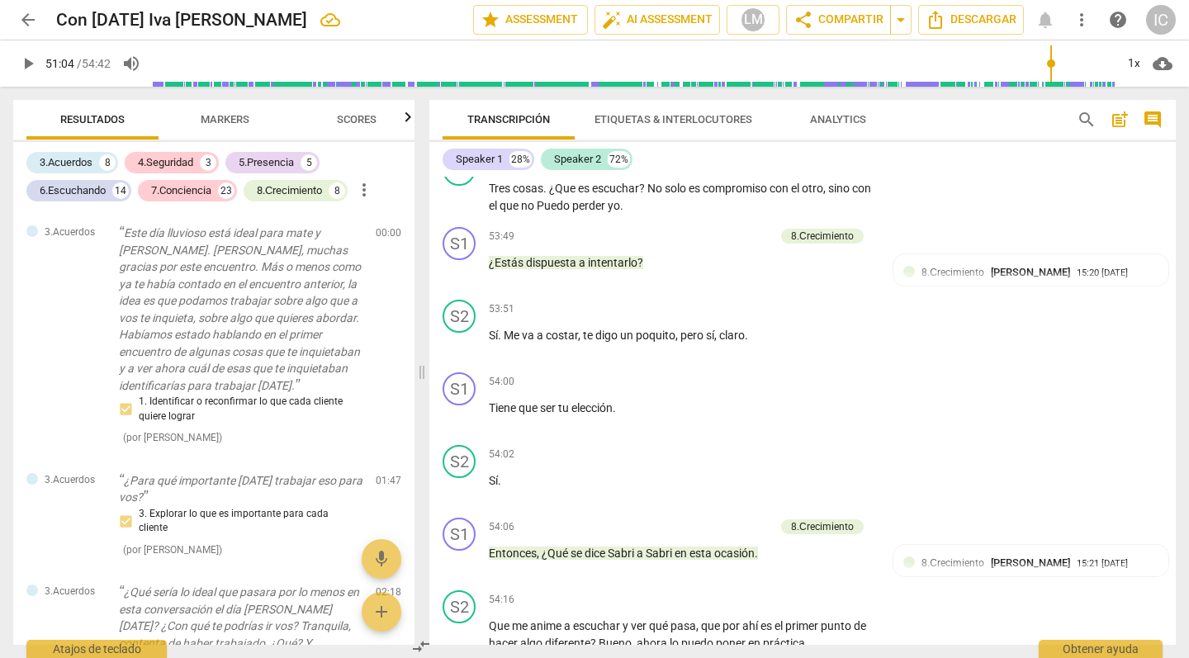
scroll to position [0, 0]
click at [1109, 62] on input "range" at bounding box center [634, 63] width 962 height 53
click at [24, 64] on span "play_arrow" at bounding box center [28, 64] width 20 height 20
click at [1112, 61] on input "range" at bounding box center [634, 63] width 962 height 53
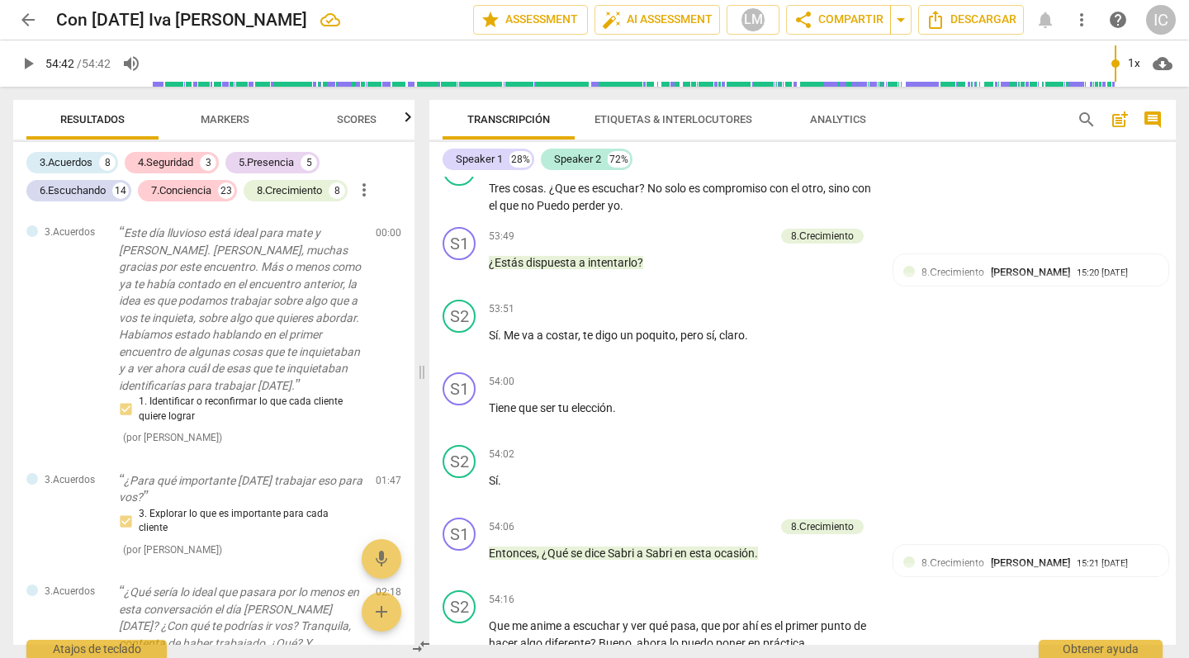
scroll to position [13435, 0]
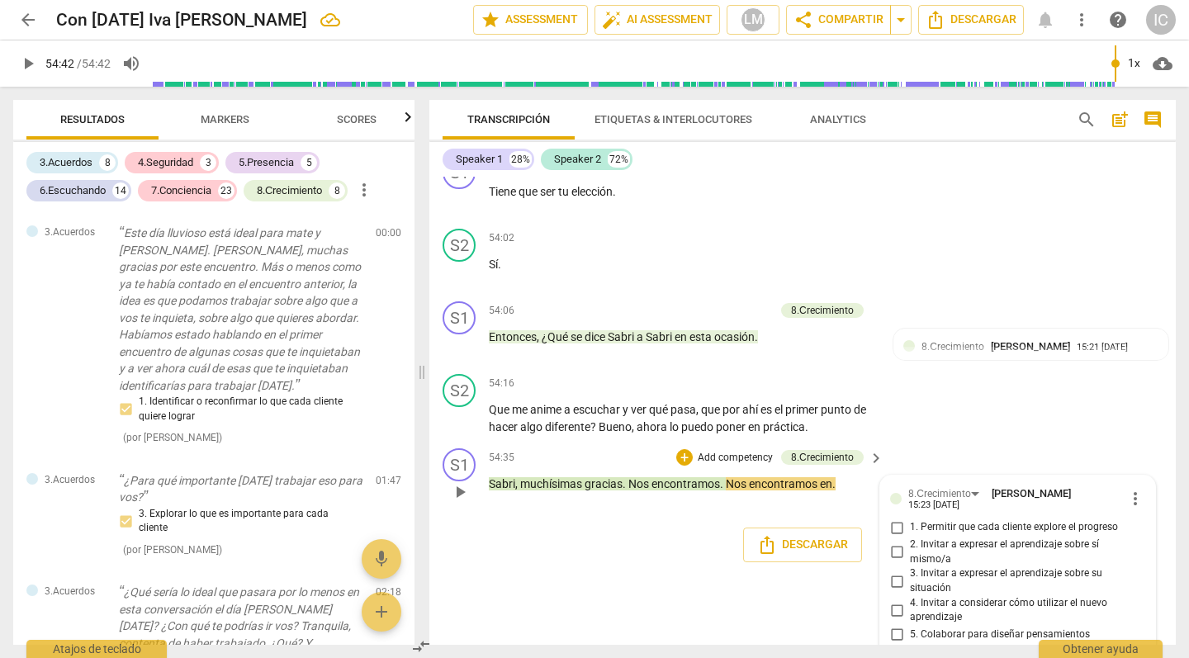
click at [660, 515] on div "Descargar" at bounding box center [803, 545] width 747 height 61
type input "3282"
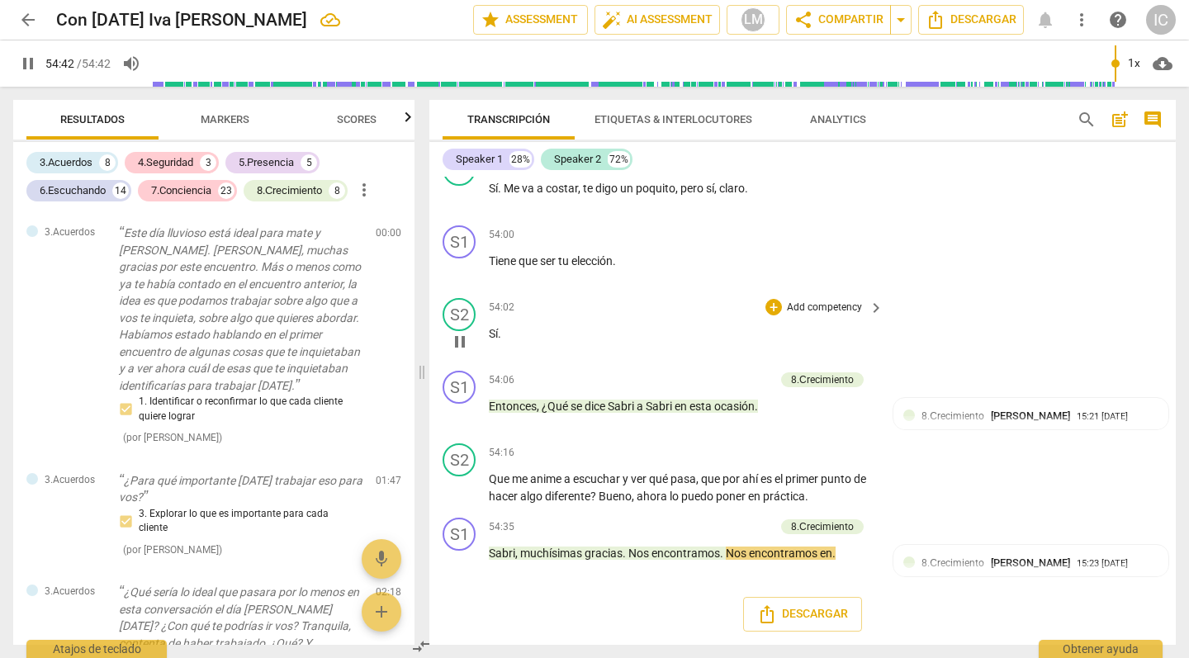
click at [678, 354] on div "S1 play_arrow pause 00:00 + Add competency 3.Acuerdos keyboard_arrow_right Este…" at bounding box center [803, 411] width 747 height 468
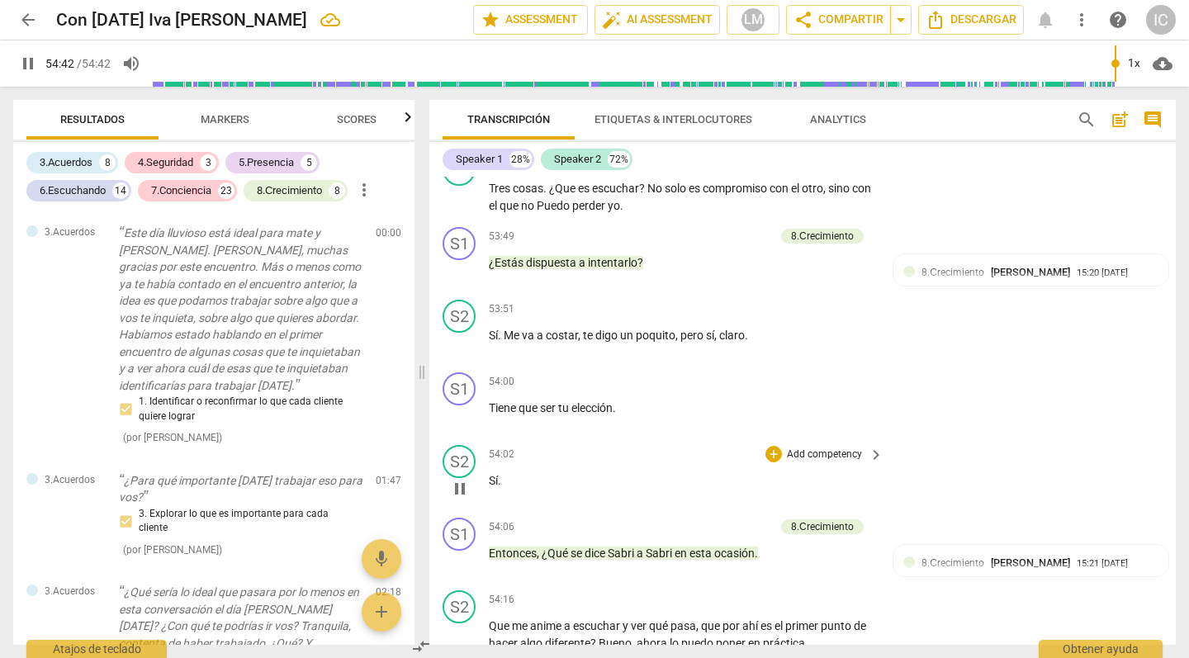
click at [716, 439] on div "S2 play_arrow pause 54:02 + Add competency keyboard_arrow_right Sí ." at bounding box center [803, 475] width 747 height 73
